Goal: Task Accomplishment & Management: Complete application form

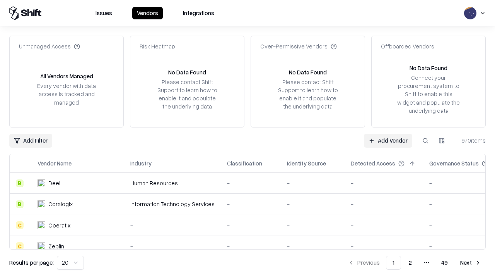
click at [388, 140] on link "Add Vendor" at bounding box center [388, 140] width 48 height 14
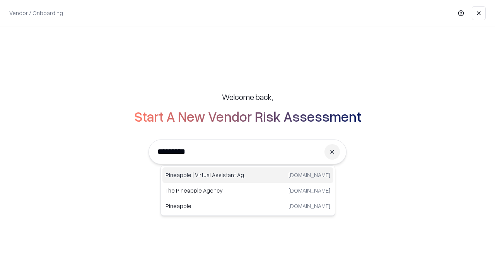
click at [248, 175] on div "Pineapple | Virtual Assistant Agency [DOMAIN_NAME]" at bounding box center [247, 174] width 171 height 15
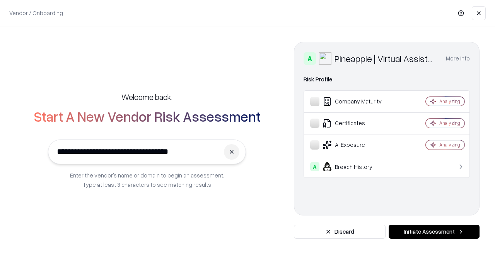
type input "**********"
click at [434, 231] on button "Initiate Assessment" at bounding box center [434, 231] width 91 height 14
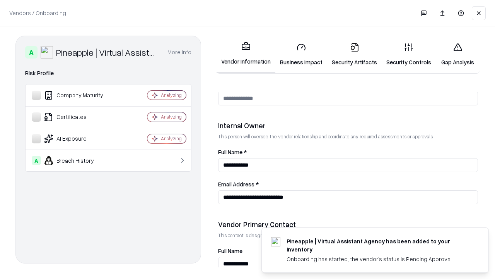
scroll to position [401, 0]
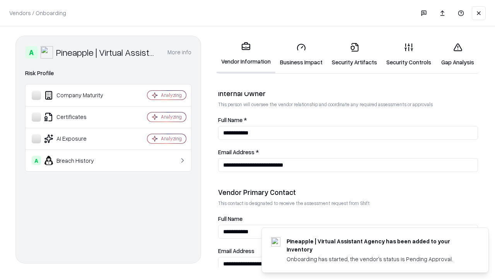
click at [301, 54] on link "Business Impact" at bounding box center [301, 54] width 52 height 36
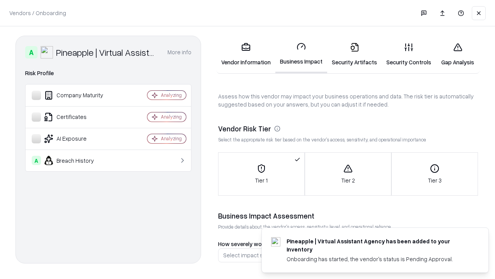
click at [354, 54] on link "Security Artifacts" at bounding box center [354, 54] width 55 height 36
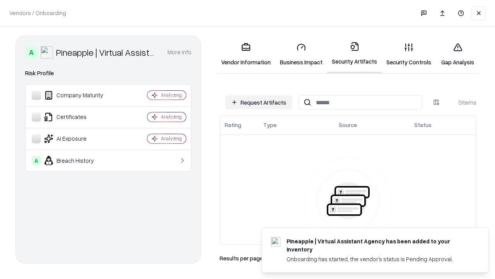
click at [259, 102] on button "Request Artifacts" at bounding box center [258, 102] width 67 height 14
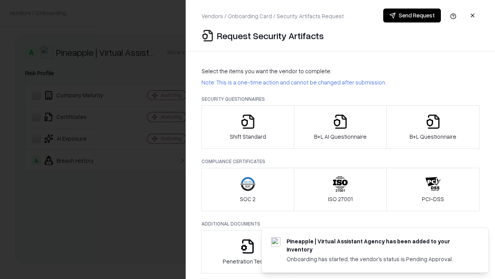
click at [248, 127] on icon "button" at bounding box center [247, 121] width 15 height 15
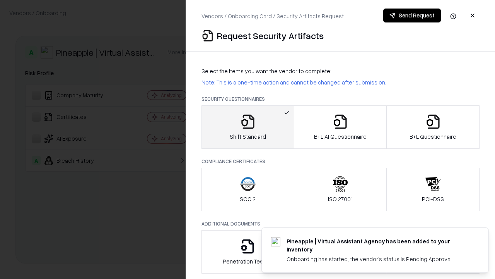
click at [412, 15] on button "Send Request" at bounding box center [412, 16] width 58 height 14
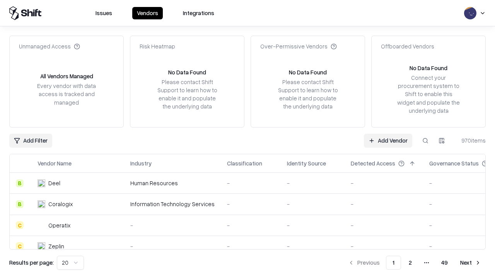
click at [426, 140] on button at bounding box center [426, 140] width 14 height 14
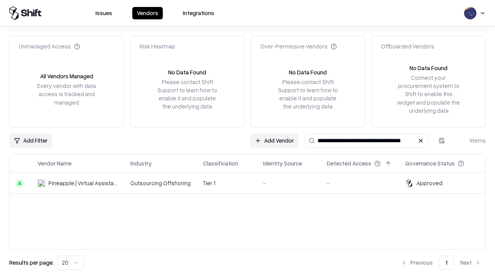
type input "**********"
click at [252, 183] on td "Tier 1" at bounding box center [227, 183] width 60 height 21
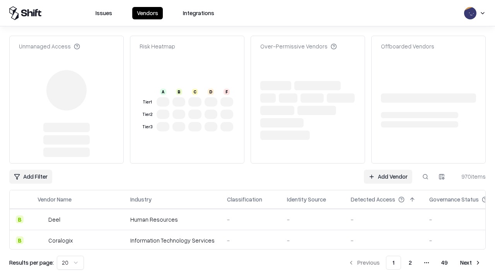
click at [388, 176] on link "Add Vendor" at bounding box center [388, 176] width 48 height 14
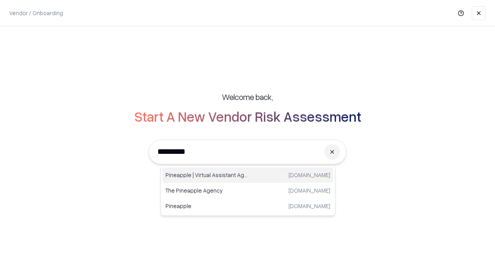
click at [248, 175] on div "Pineapple | Virtual Assistant Agency trypineapple.com" at bounding box center [247, 174] width 171 height 15
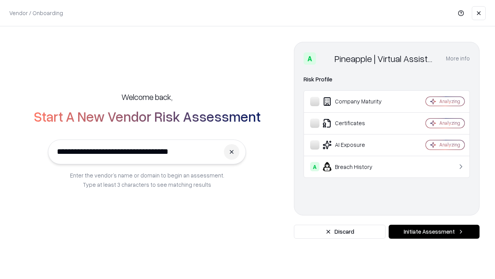
type input "**********"
click at [434, 231] on button "Initiate Assessment" at bounding box center [434, 231] width 91 height 14
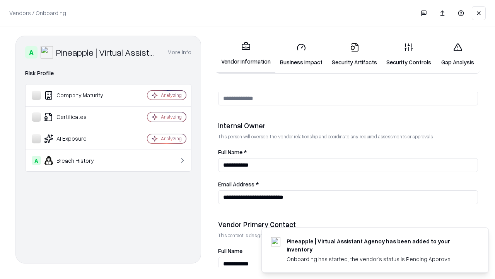
scroll to position [401, 0]
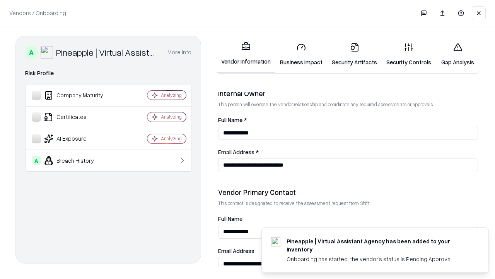
click at [458, 54] on link "Gap Analysis" at bounding box center [458, 54] width 44 height 36
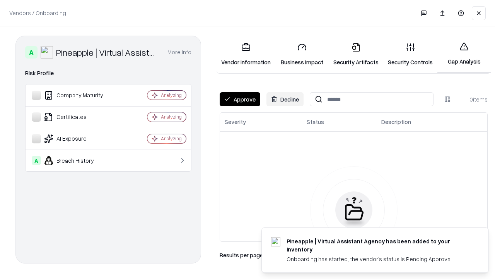
click at [240, 99] on button "Approve" at bounding box center [240, 99] width 41 height 14
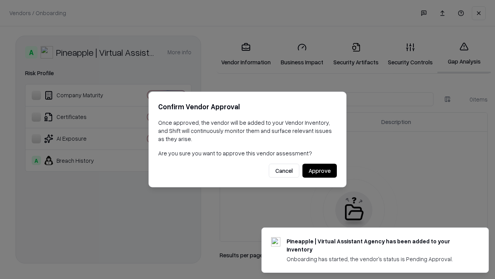
click at [320, 170] on button "Approve" at bounding box center [320, 171] width 34 height 14
